Goal: Task Accomplishment & Management: Complete application form

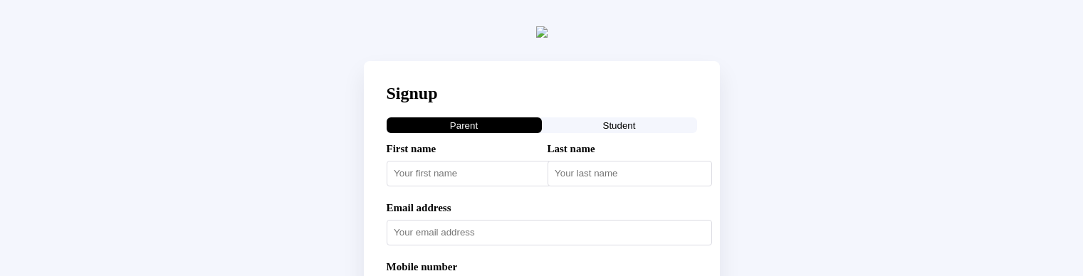
select select "JP"
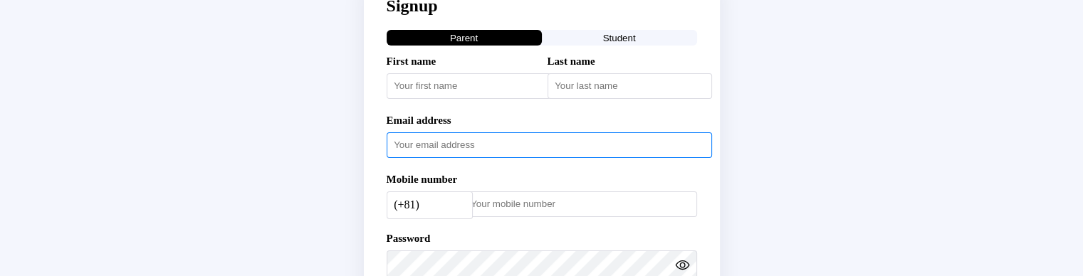
click at [463, 158] on input "text" at bounding box center [549, 145] width 325 height 26
paste input "adultstud54321"
type input "[EMAIL_ADDRESS][DOMAIN_NAME]"
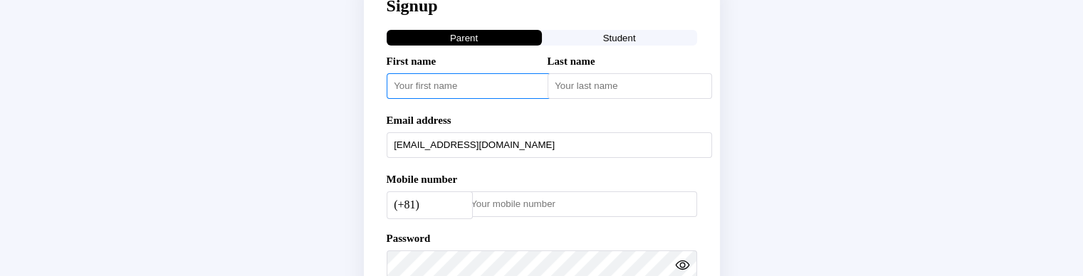
click at [420, 99] on input "text" at bounding box center [469, 86] width 164 height 26
click at [417, 99] on input "Aduilt" at bounding box center [469, 86] width 164 height 26
type input "Adult"
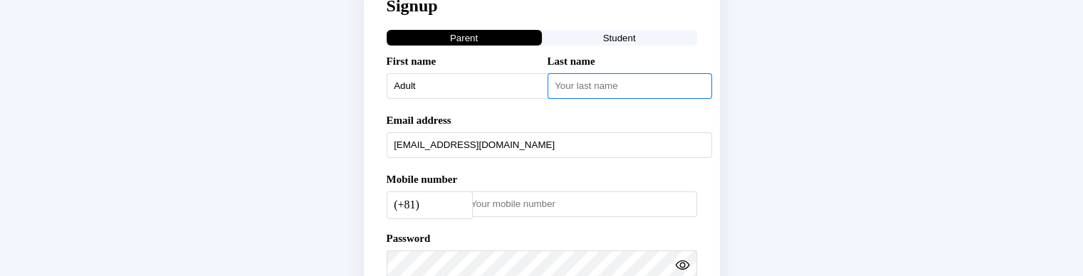
click at [575, 99] on input "text" at bounding box center [629, 86] width 164 height 26
type input "Stud 1"
drag, startPoint x: 507, startPoint y: 221, endPoint x: 503, endPoint y: 237, distance: 16.9
click at [504, 223] on div "(+81) Afghanistan (+93) Albania (+355) Algeria (+213) AmericanSamoa (+1684) And…" at bounding box center [542, 204] width 310 height 37
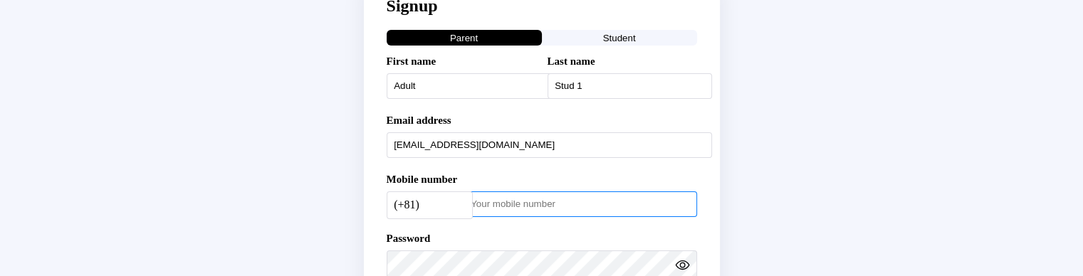
click at [503, 217] on input "number" at bounding box center [580, 205] width 234 height 26
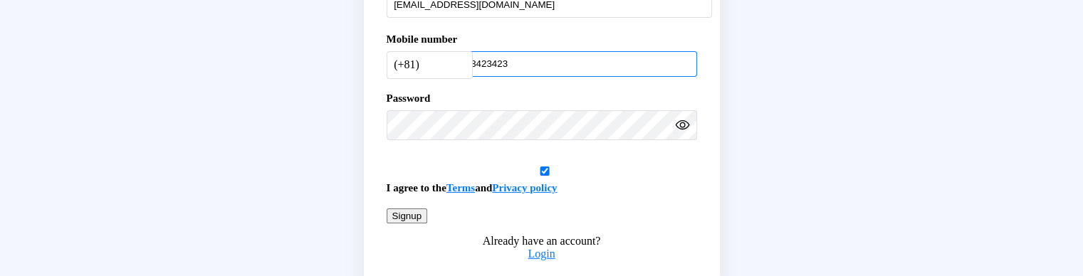
scroll to position [230, 0]
type input "3423423"
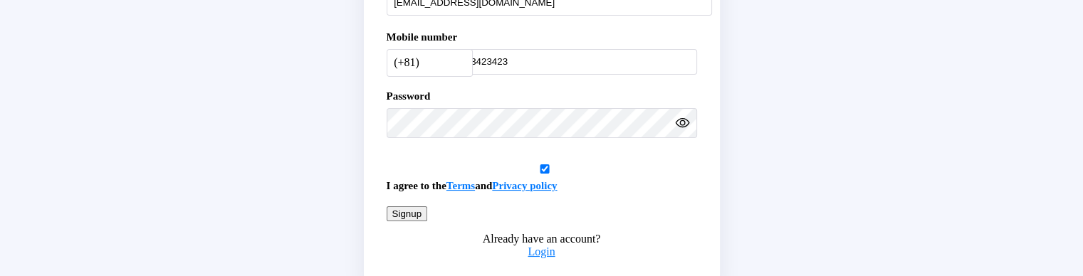
click at [428, 221] on button "Signup" at bounding box center [407, 213] width 41 height 15
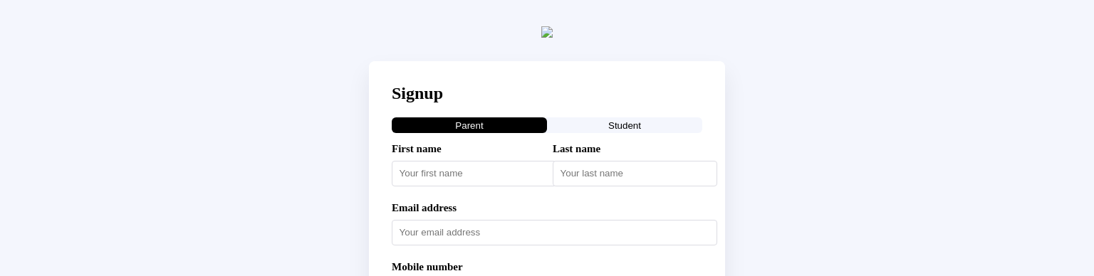
select select "JP"
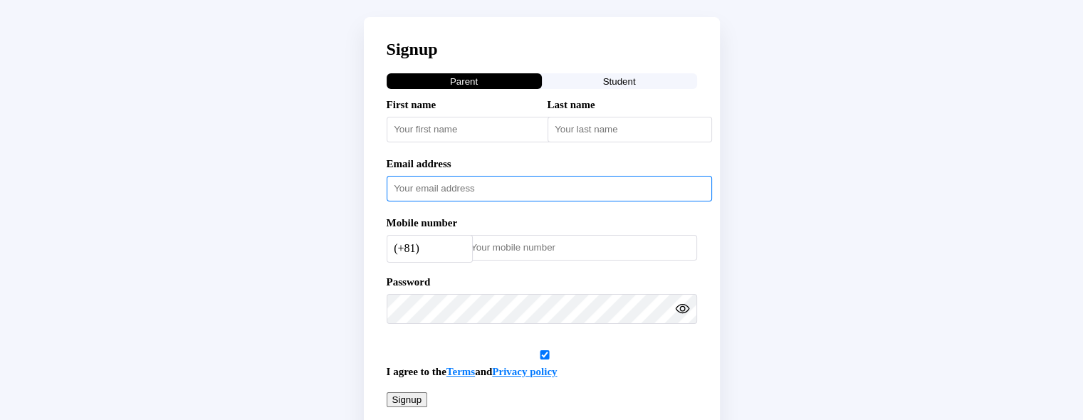
click at [469, 201] on input "text" at bounding box center [549, 189] width 325 height 26
paste input "adultstud54321"
type input "[EMAIL_ADDRESS][DOMAIN_NAME]"
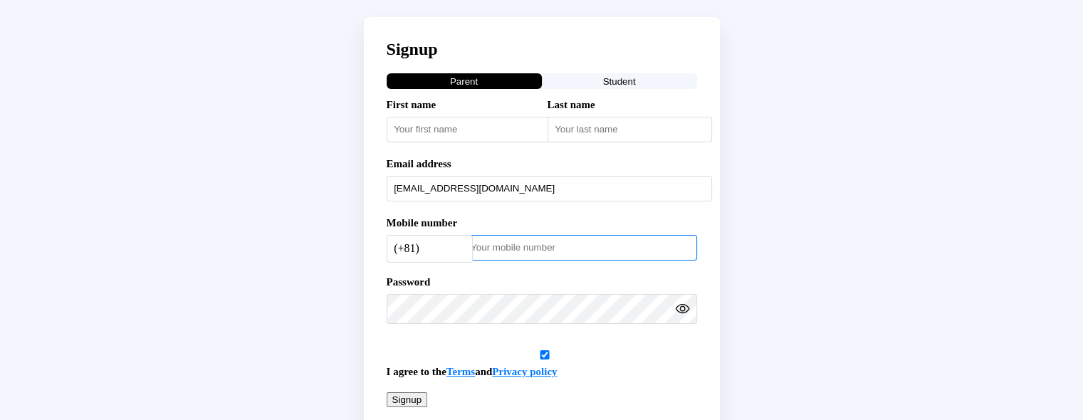
click at [520, 261] on input "number" at bounding box center [580, 248] width 234 height 26
type input "342323"
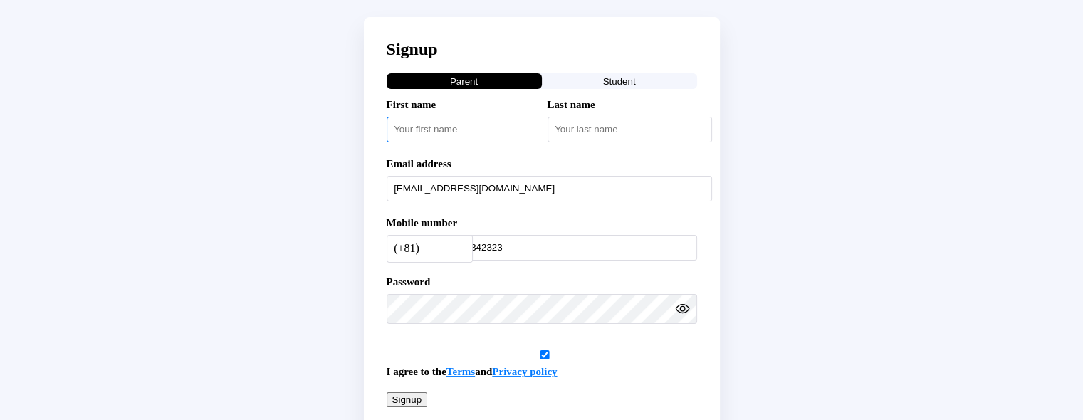
click at [416, 142] on input "text" at bounding box center [469, 130] width 164 height 26
type input "Adult"
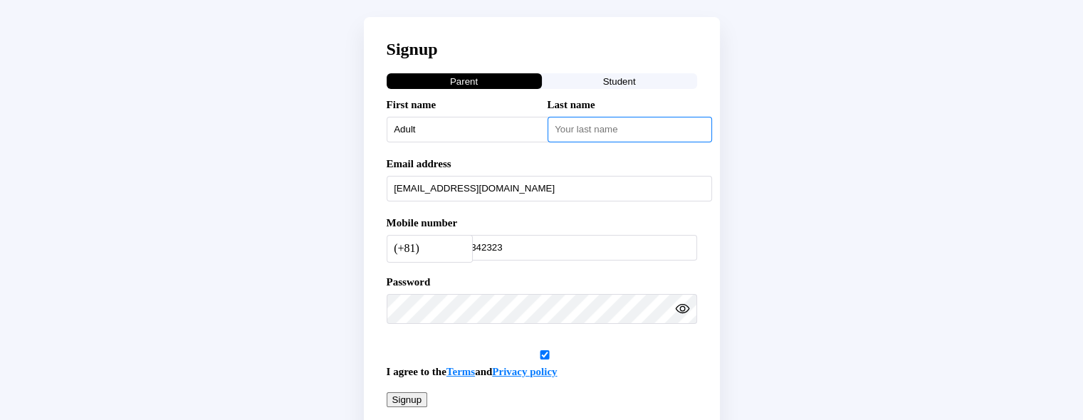
click at [645, 142] on input "text" at bounding box center [629, 130] width 164 height 26
type input "Stud 2312"
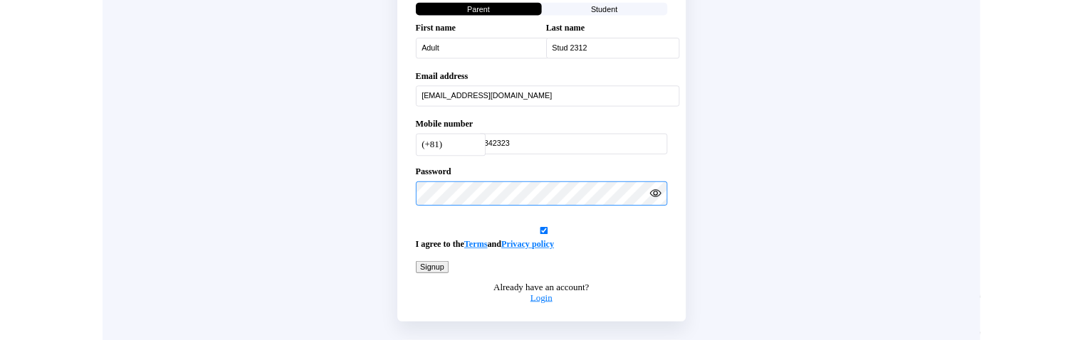
scroll to position [115, 0]
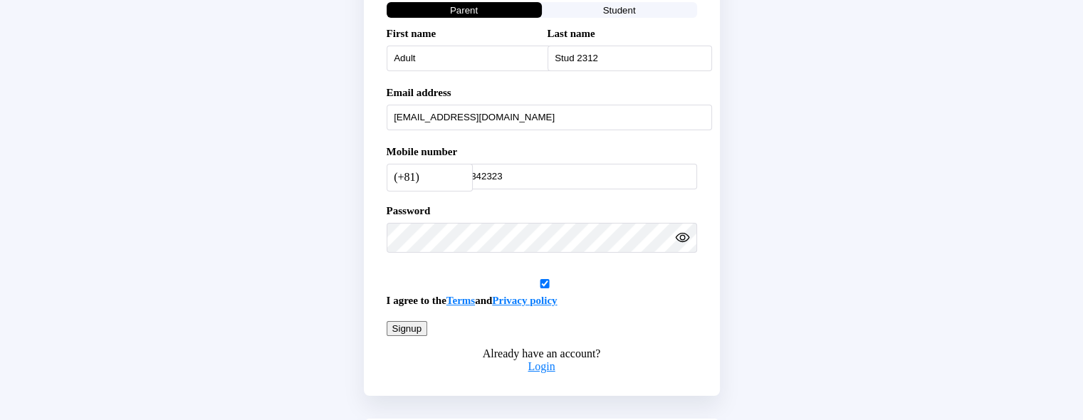
click at [788, 276] on div "Signup Parent Student First name Adult Last name Stud 2312 Email address adults…" at bounding box center [541, 202] width 1071 height 625
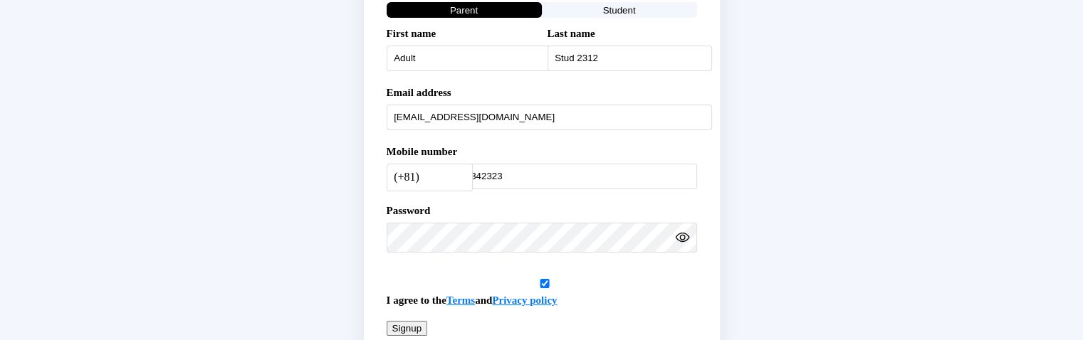
scroll to position [187, 0]
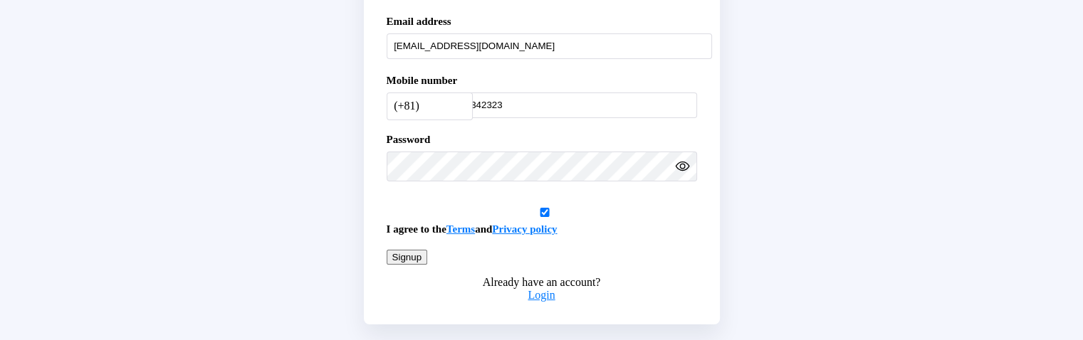
click at [428, 265] on button "Signup" at bounding box center [407, 257] width 41 height 15
drag, startPoint x: 567, startPoint y: 69, endPoint x: 256, endPoint y: 35, distance: 312.3
click at [256, 35] on div "Signup Parent Student First name Adult Last name Stud 2312 Email address adults…" at bounding box center [541, 131] width 1071 height 625
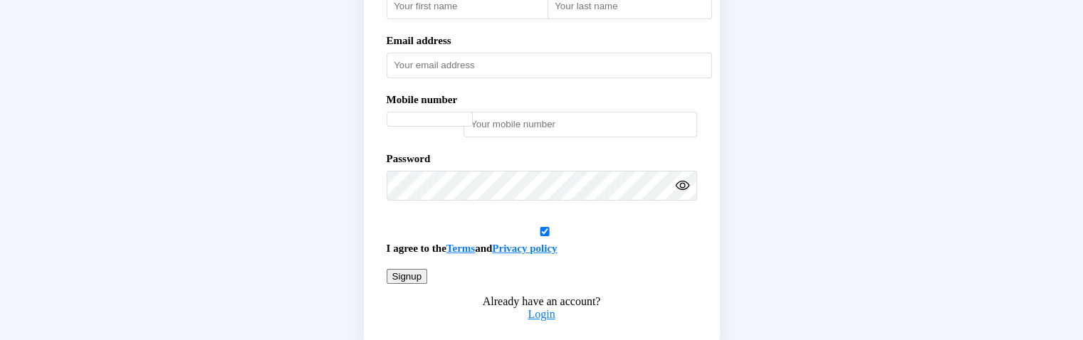
select select "JP"
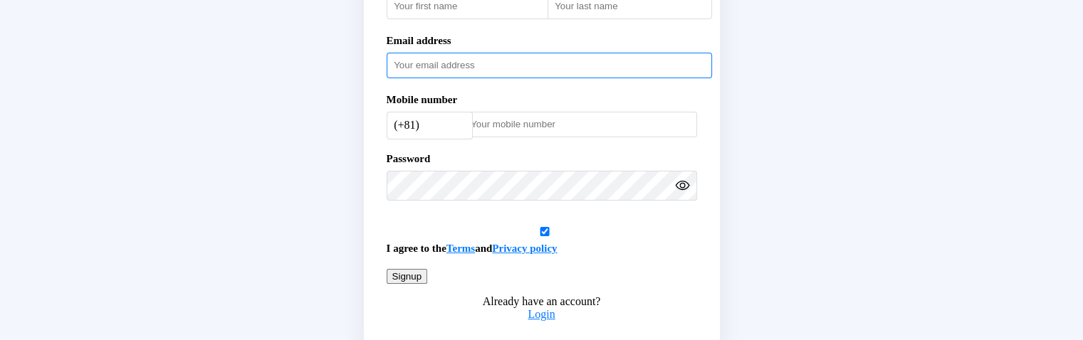
click at [446, 78] on input "text" at bounding box center [549, 66] width 325 height 26
paste input "[EMAIL_ADDRESS][DOMAIN_NAME]"
type input "[EMAIL_ADDRESS][DOMAIN_NAME]"
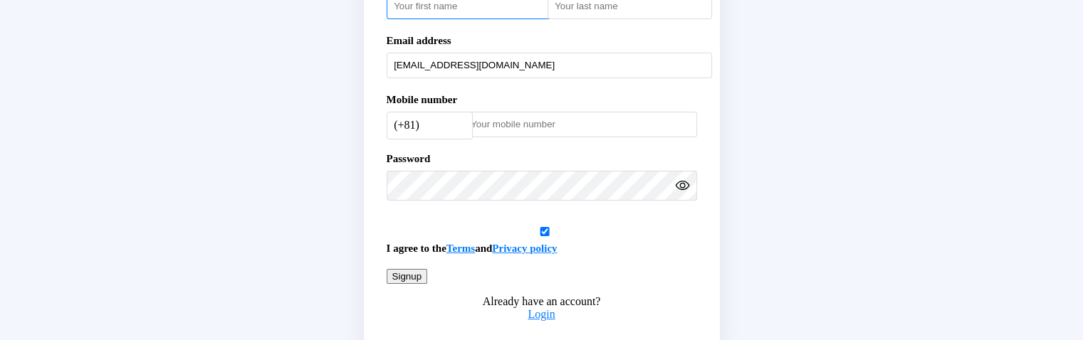
click at [399, 19] on input "text" at bounding box center [469, 7] width 164 height 26
type input "Adult"
click at [609, 19] on input "text" at bounding box center [629, 7] width 164 height 26
type input "Stud 23"
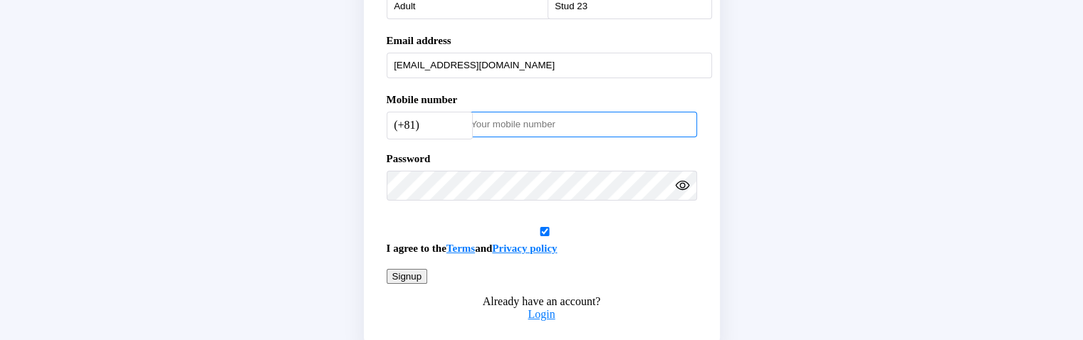
click at [474, 137] on input "number" at bounding box center [580, 125] width 234 height 26
type input "2342324"
click at [428, 284] on button "Signup" at bounding box center [407, 276] width 41 height 15
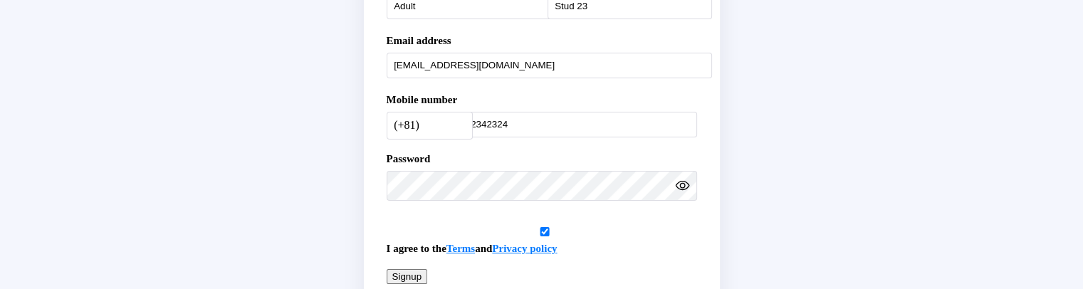
scroll to position [238, 0]
